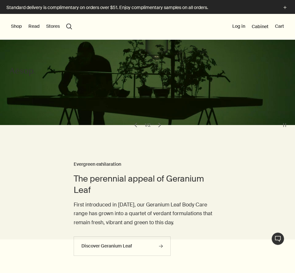
click at [14, 26] on button "Shop" at bounding box center [16, 26] width 11 height 6
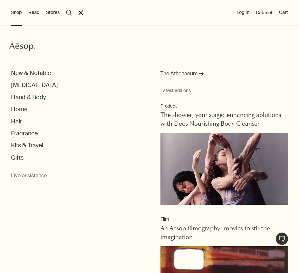
click at [23, 131] on button "Fragrance" at bounding box center [24, 133] width 27 height 7
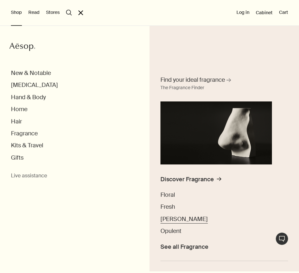
click at [167, 215] on span "[PERSON_NAME]" at bounding box center [184, 219] width 47 height 8
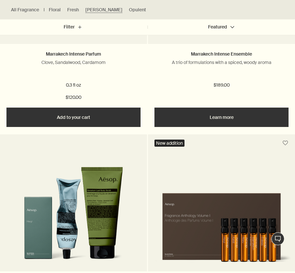
scroll to position [1121, 0]
